Goal: Navigation & Orientation: Find specific page/section

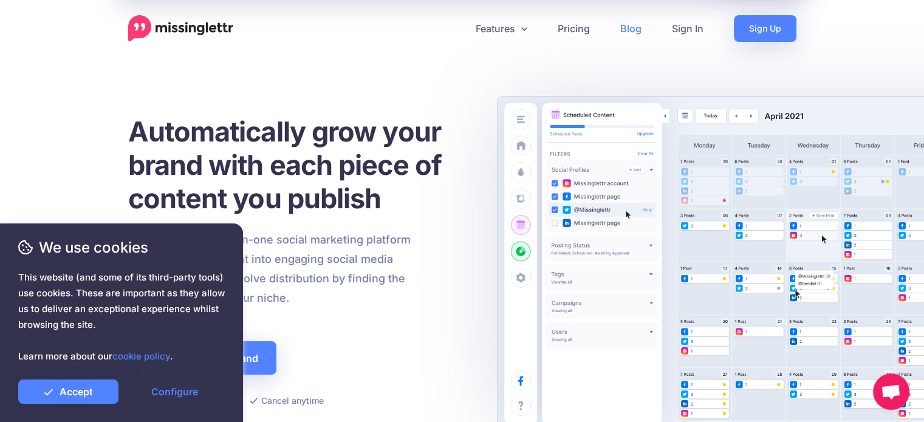
click at [609, 24] on link "Blog" at bounding box center [631, 28] width 52 height 27
click at [590, 27] on link "Pricing" at bounding box center [573, 28] width 63 height 27
click at [175, 395] on link "Configure" at bounding box center [175, 392] width 100 height 24
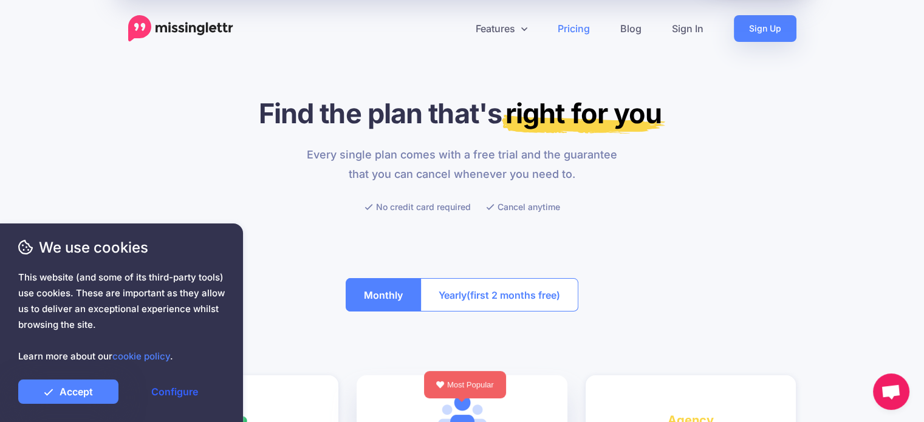
click at [190, 383] on link "Configure" at bounding box center [175, 392] width 100 height 24
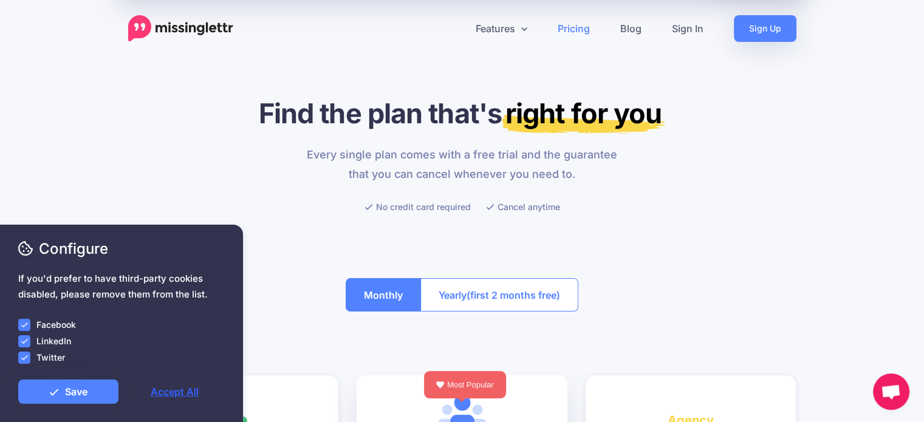
click at [190, 383] on link "Accept All" at bounding box center [175, 392] width 100 height 24
